Goal: Transaction & Acquisition: Book appointment/travel/reservation

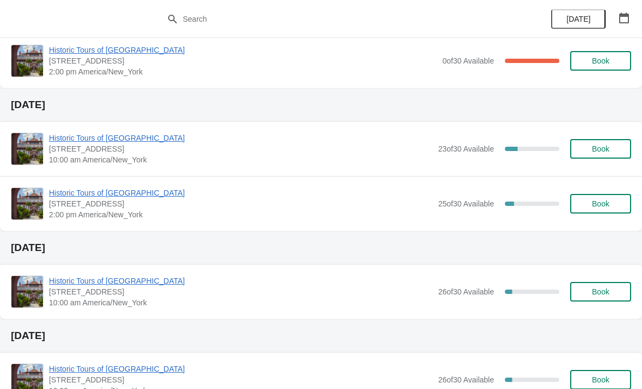
scroll to position [94, 0]
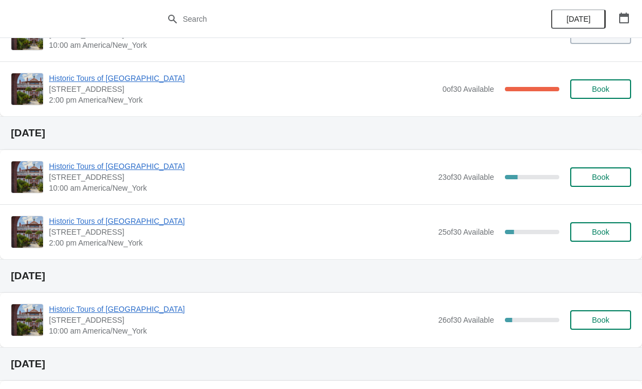
click at [591, 179] on span "Book" at bounding box center [600, 177] width 41 height 9
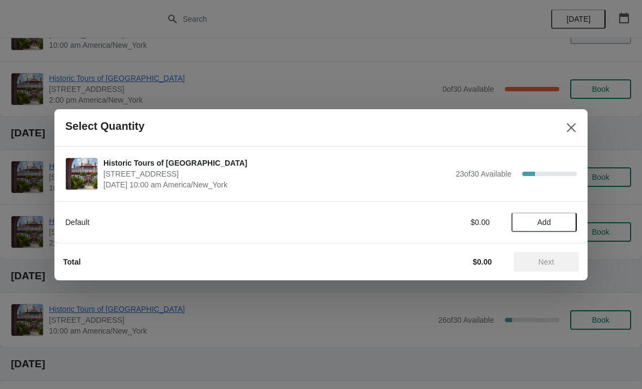
click at [557, 219] on span "Add" at bounding box center [544, 222] width 46 height 9
click at [562, 222] on icon at bounding box center [563, 222] width 4 height 4
click at [549, 263] on span "Next" at bounding box center [546, 262] width 16 height 9
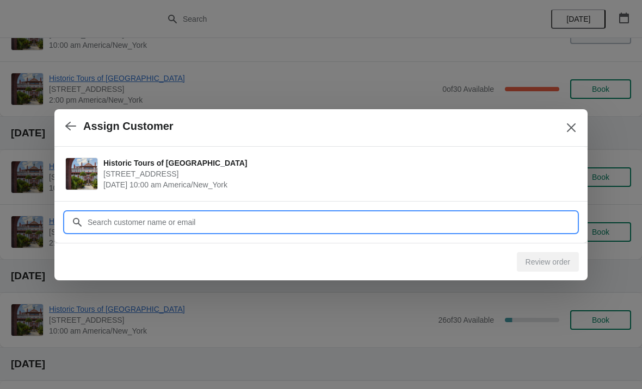
click at [188, 220] on input "Customer" at bounding box center [331, 223] width 489 height 20
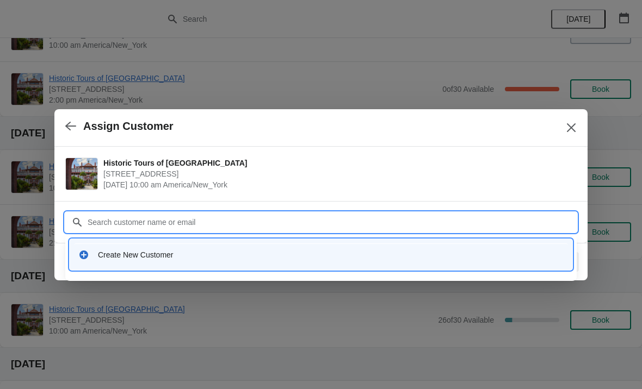
click at [170, 261] on div "Create New Customer" at bounding box center [321, 255] width 494 height 22
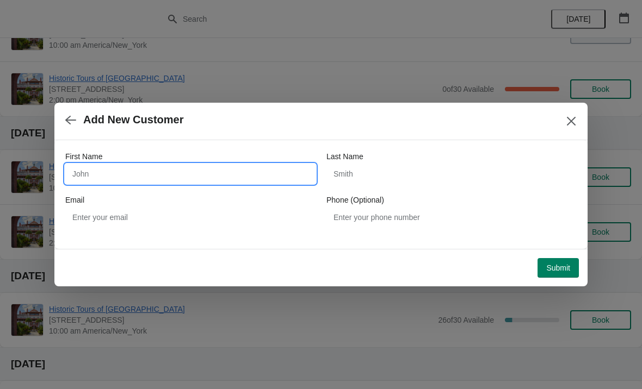
click at [119, 173] on input "First Name" at bounding box center [190, 174] width 250 height 20
type input "Mark"
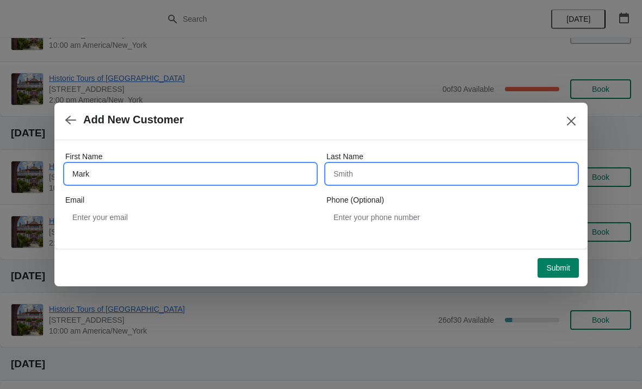
click at [365, 178] on input "Last Name" at bounding box center [451, 174] width 250 height 20
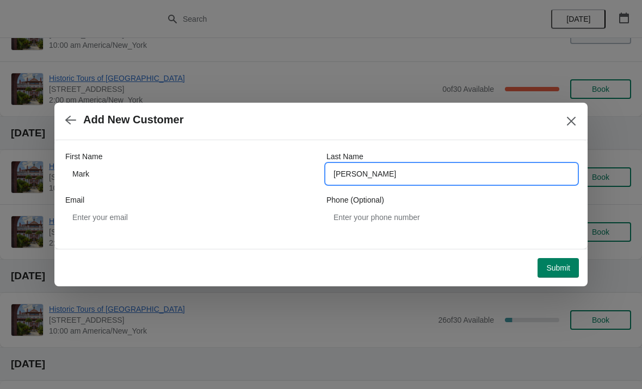
type input "Gleason"
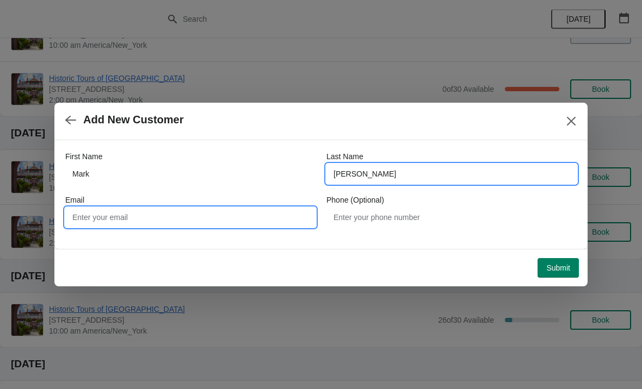
click at [104, 216] on input "Email" at bounding box center [190, 218] width 250 height 20
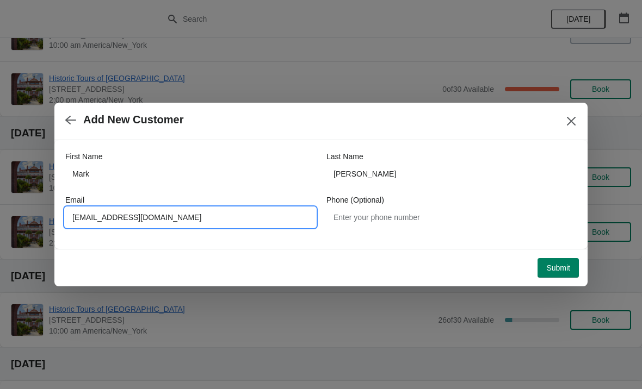
type input "Markegleason@gmail.com"
click at [261, 240] on div "First Name Mark Last Name Gleason Email Markegleason@gmail.com Phone (Optional)" at bounding box center [320, 194] width 533 height 109
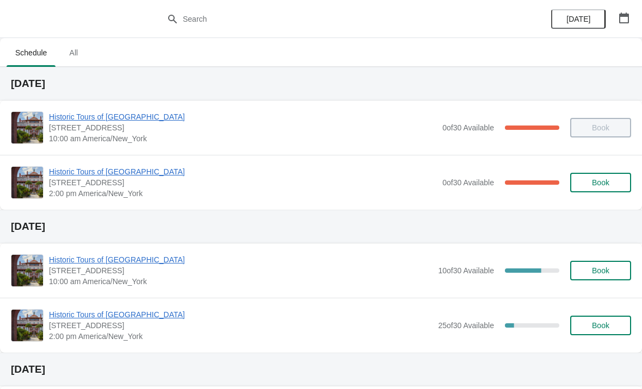
click at [130, 258] on span "Historic Tours of [GEOGRAPHIC_DATA]" at bounding box center [240, 260] width 383 height 11
